Goal: Information Seeking & Learning: Learn about a topic

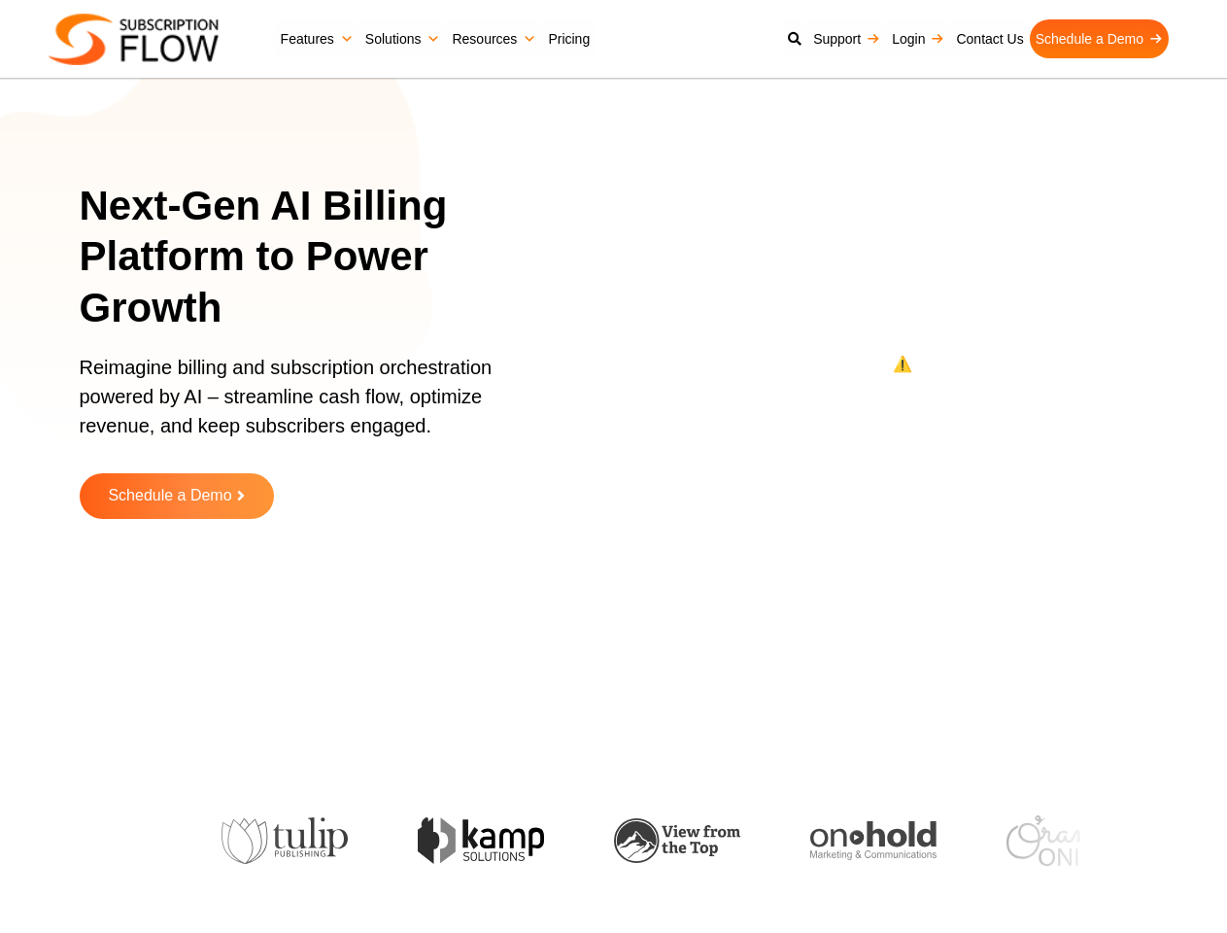
click at [727, 39] on ul "Features Subscription Management Subscription Handling Product, Plans & Pricing…" at bounding box center [726, 38] width 903 height 39
click at [317, 39] on link "Features" at bounding box center [317, 38] width 85 height 39
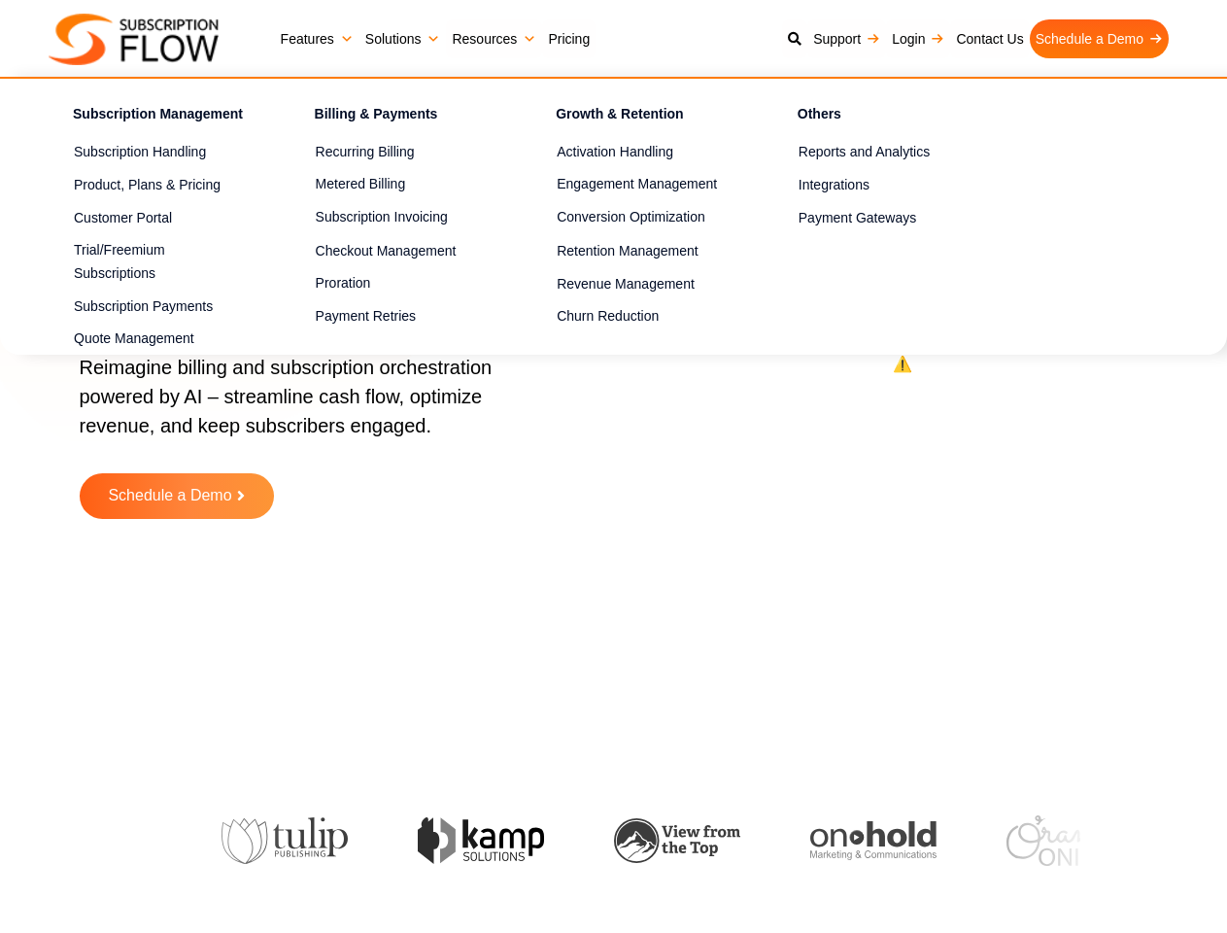
click at [403, 39] on link "Solutions" at bounding box center [402, 38] width 87 height 39
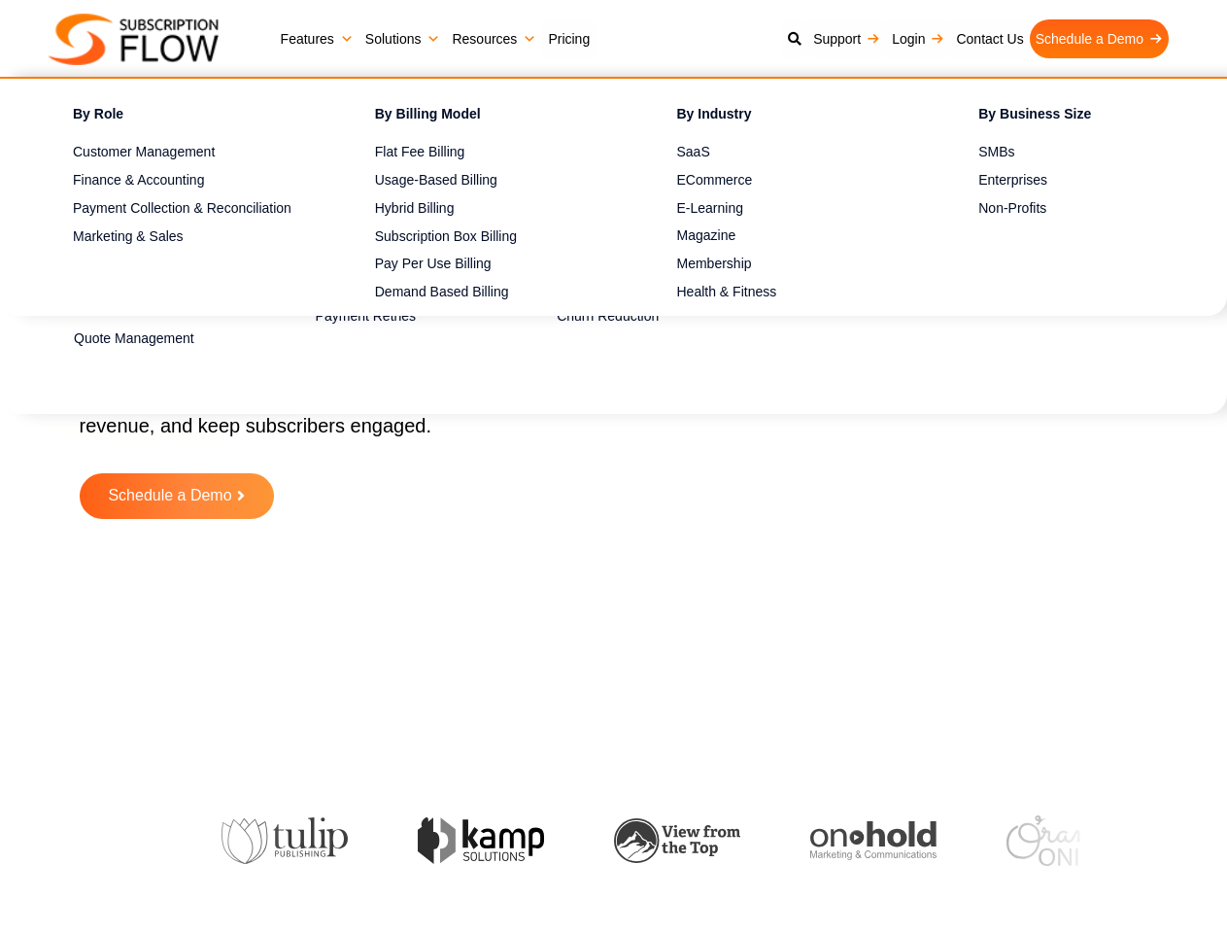
click at [494, 39] on link "Resources" at bounding box center [494, 38] width 96 height 39
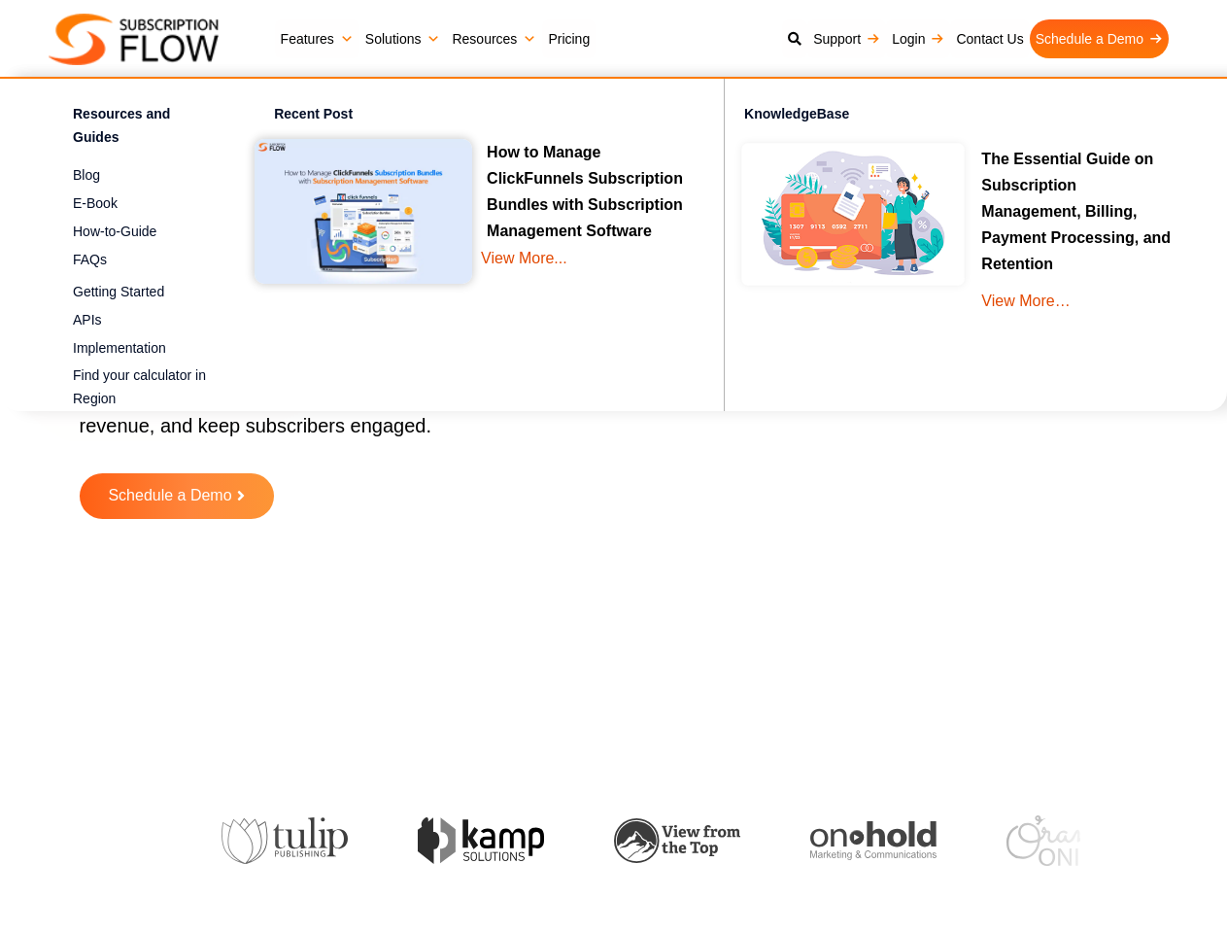
click at [1099, 39] on link "Schedule a Demo" at bounding box center [1099, 38] width 139 height 39
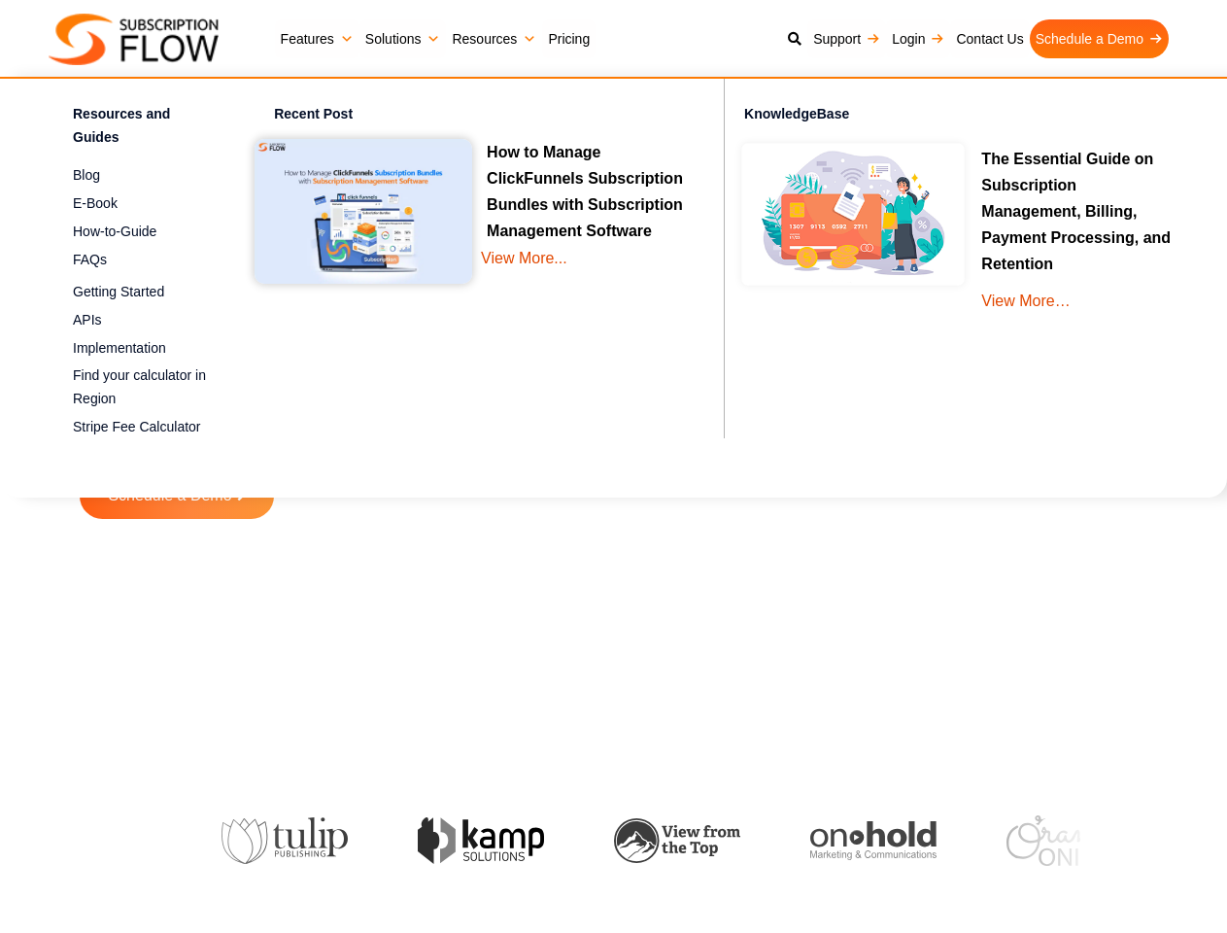
click at [795, 39] on icon at bounding box center [795, 39] width 14 height 14
click at [177, 495] on ul "Resources and Guides Blog Get the latest tips, reviews, & information to manage…" at bounding box center [613, 288] width 1227 height 422
click at [0, 840] on section at bounding box center [613, 816] width 1227 height 175
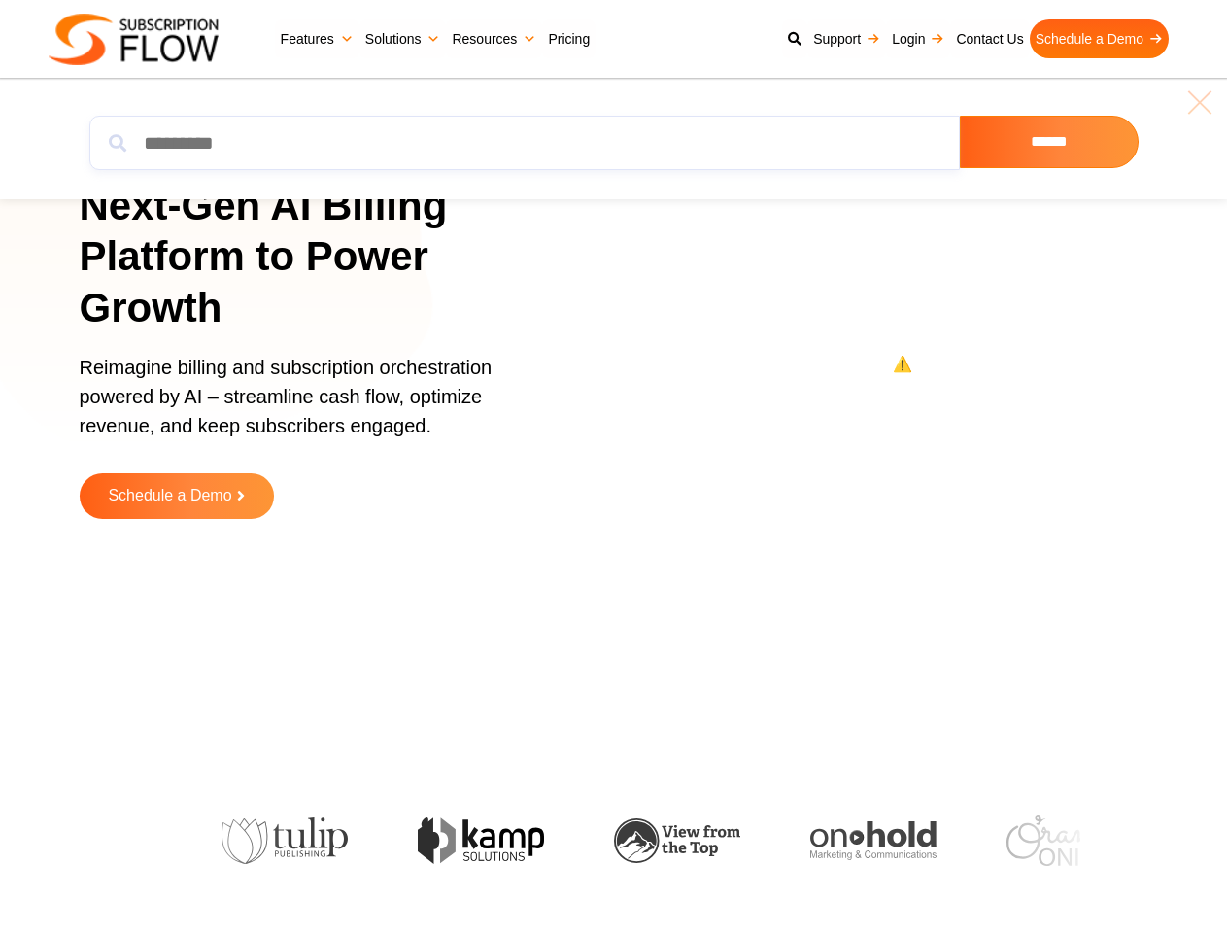
click at [0, 839] on section at bounding box center [613, 816] width 1227 height 175
